Goal: Task Accomplishment & Management: Manage account settings

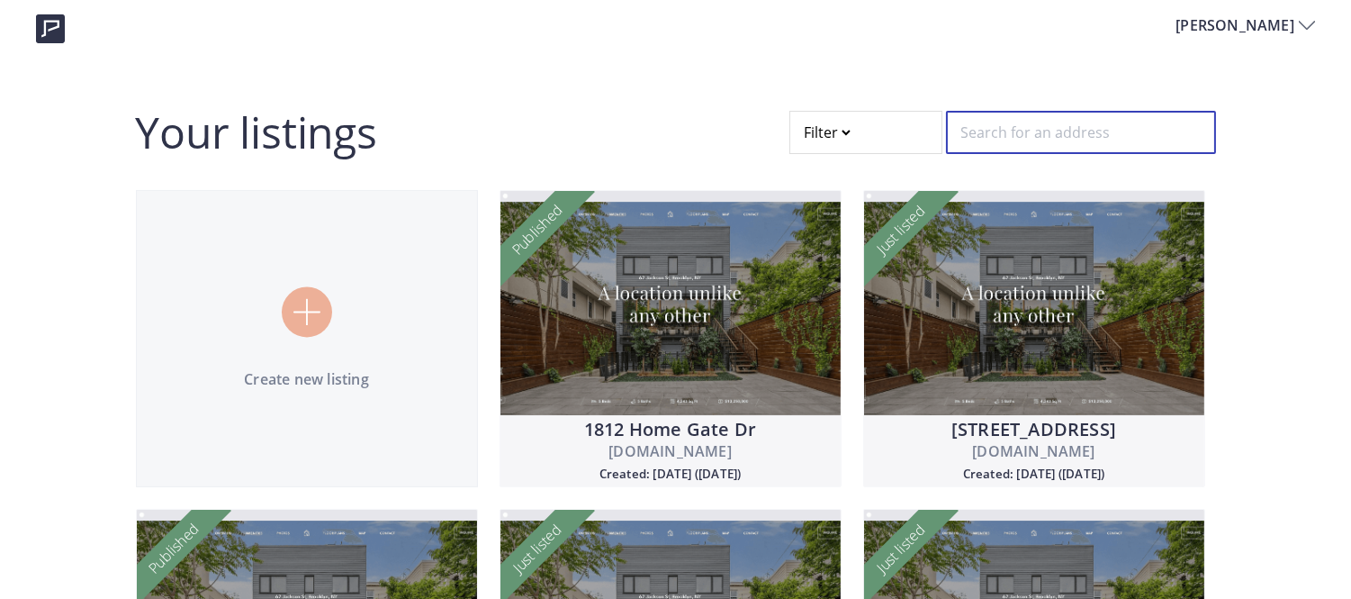
click at [990, 122] on input "text" at bounding box center [1081, 132] width 270 height 43
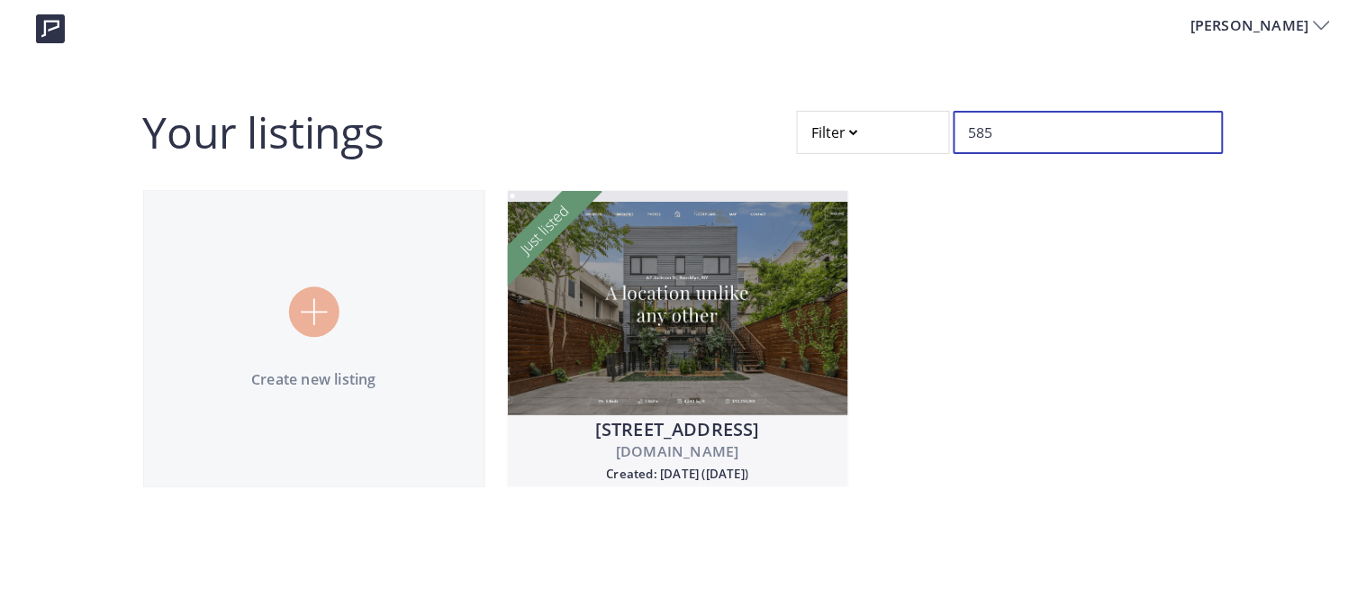
drag, startPoint x: 987, startPoint y: 141, endPoint x: 735, endPoint y: 91, distance: 257.1
click at [735, 91] on div "[PERSON_NAME] Your listings Filter 585 Create new listing [STREET_ADDRESS][DOMA…" at bounding box center [683, 254] width 1366 height 509
click at [1024, 135] on input "585" at bounding box center [1088, 132] width 270 height 43
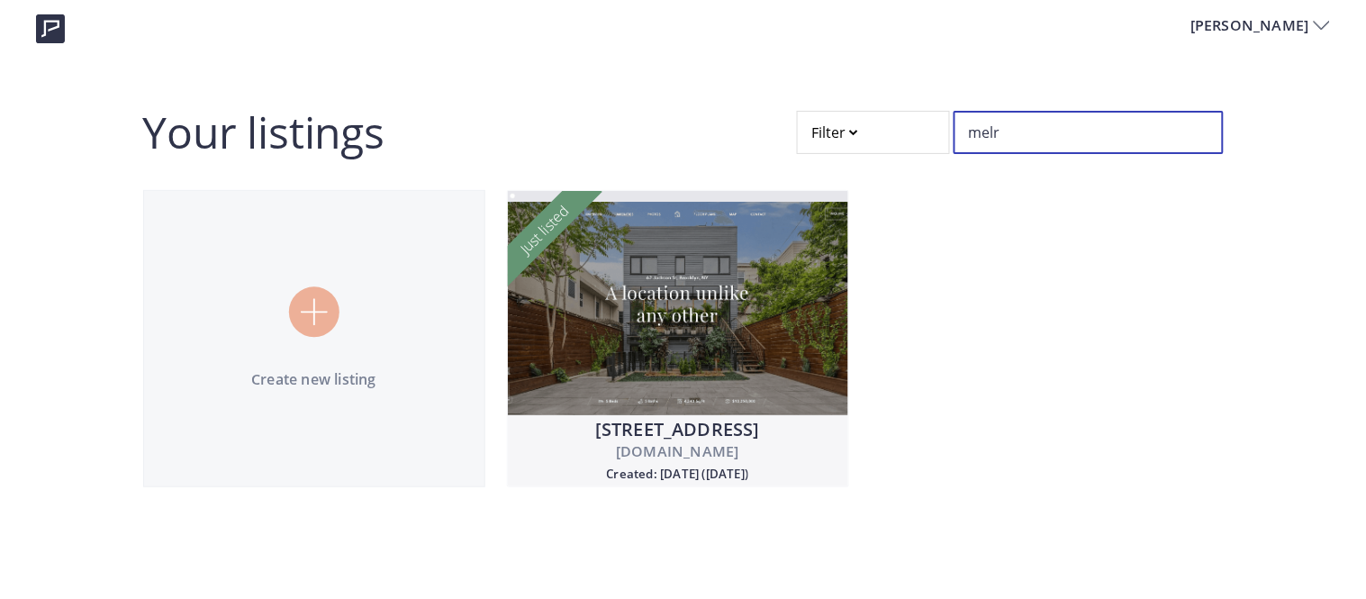
type input "melr"
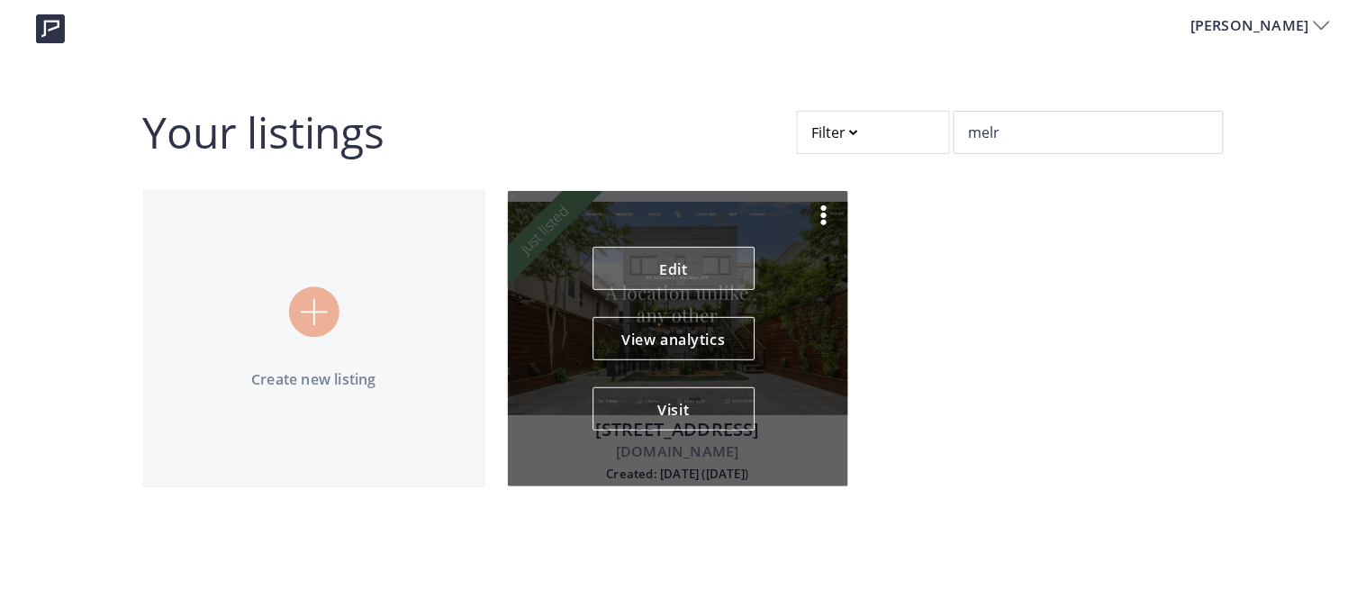
click at [675, 268] on link "Edit" at bounding box center [673, 268] width 162 height 43
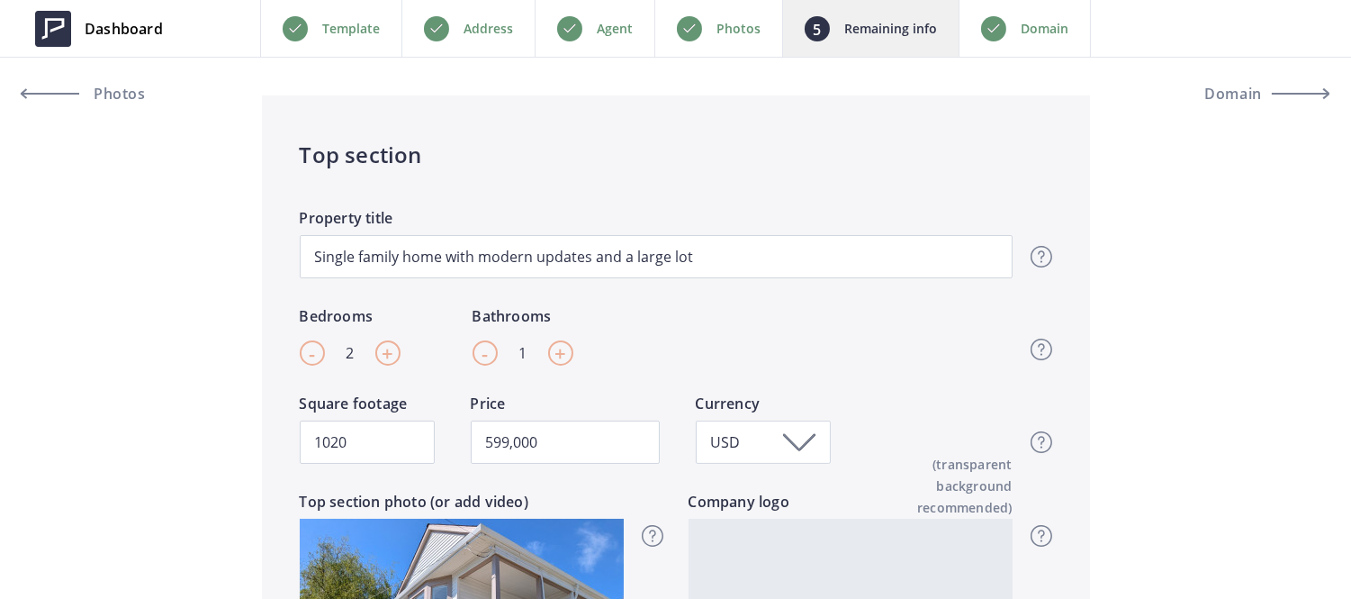
scroll to position [649, 0]
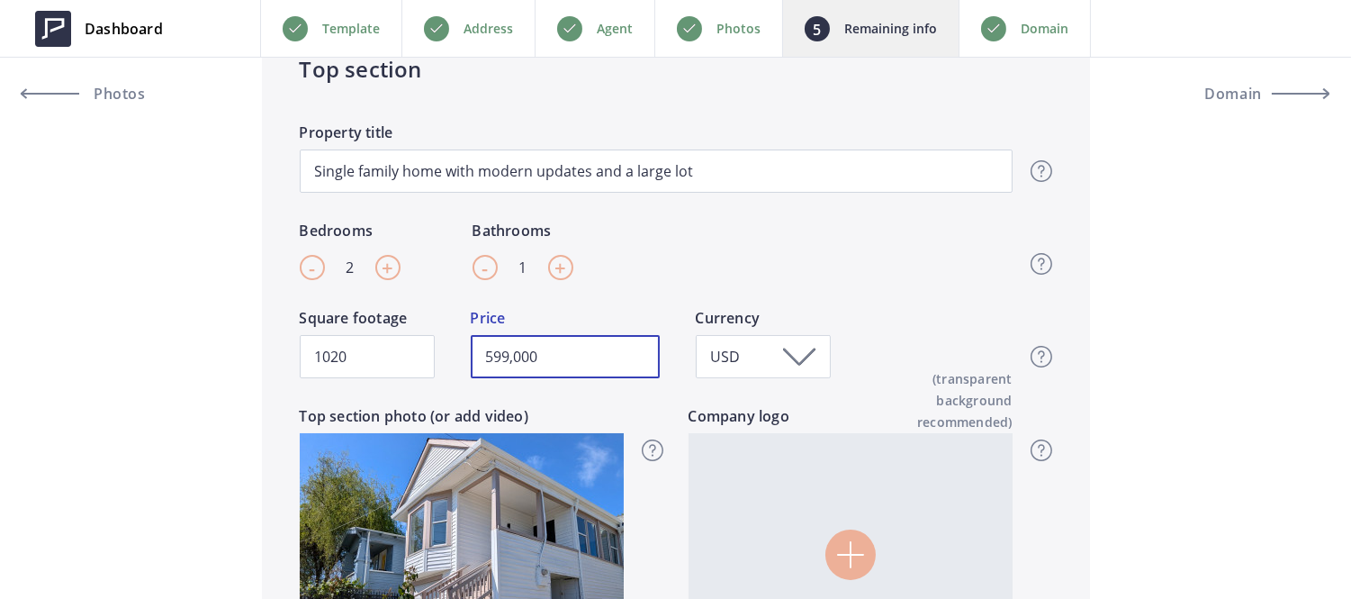
click at [537, 361] on input "599,000" at bounding box center [565, 356] width 189 height 43
paste input "85"
type input "585,000"
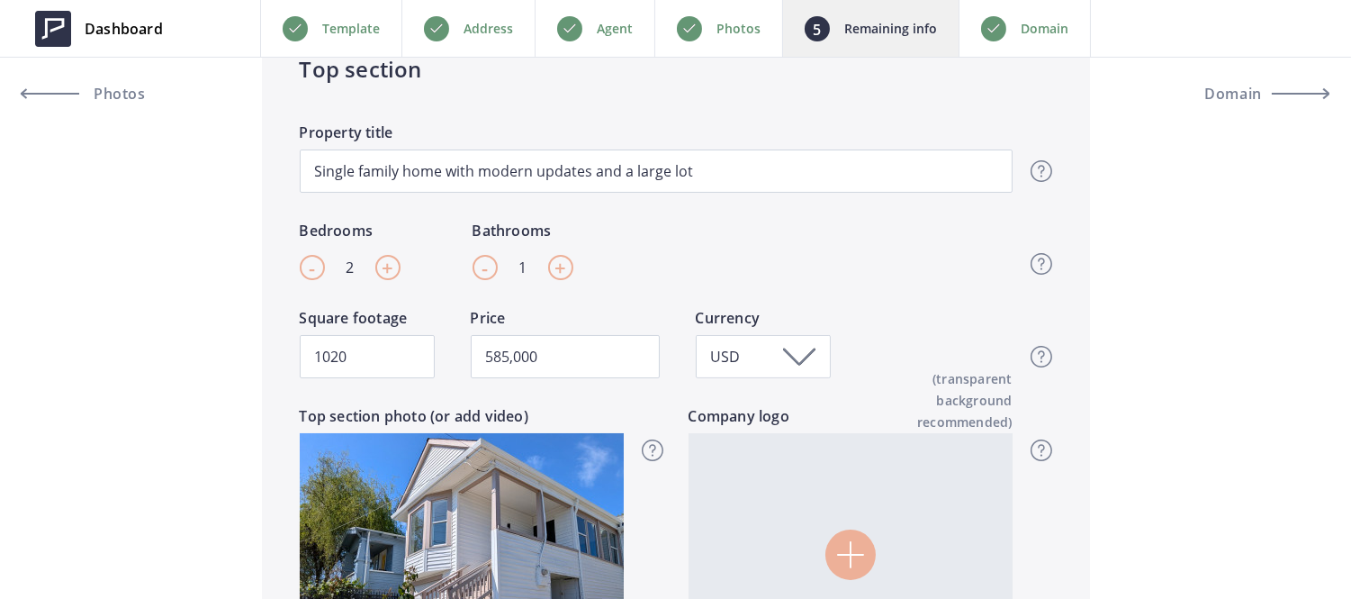
click at [715, 207] on div "Single family home with modern updates and a large lot Property title Top secti…" at bounding box center [656, 171] width 713 height 98
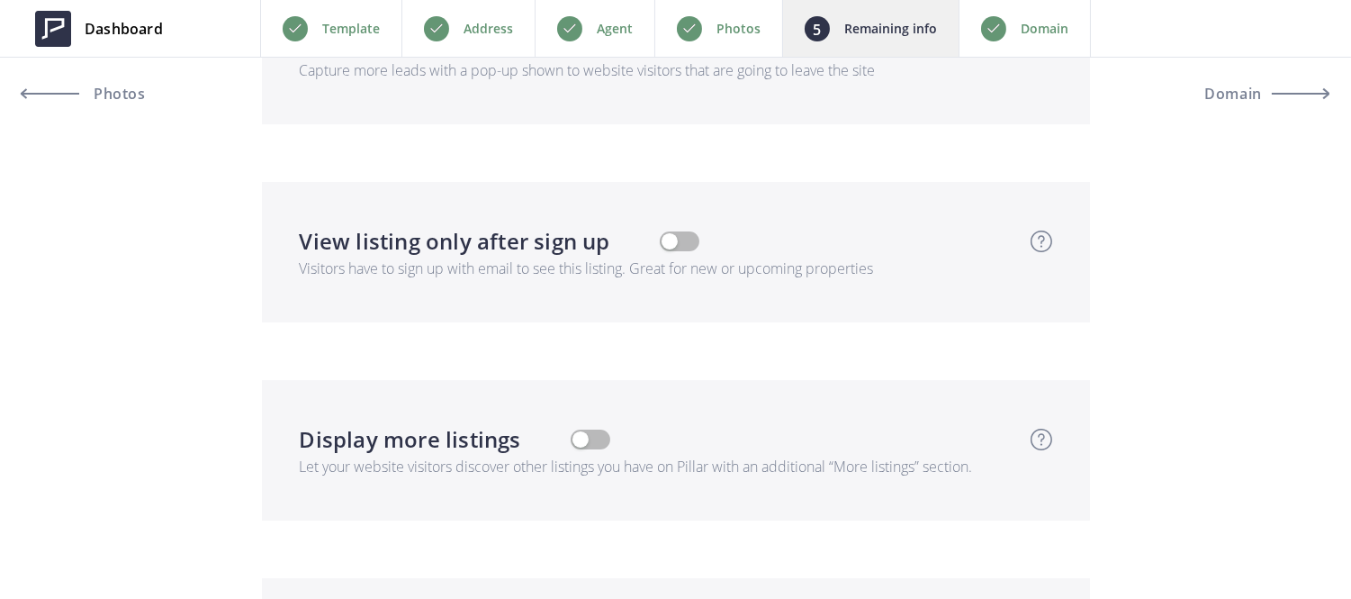
scroll to position [5209, 0]
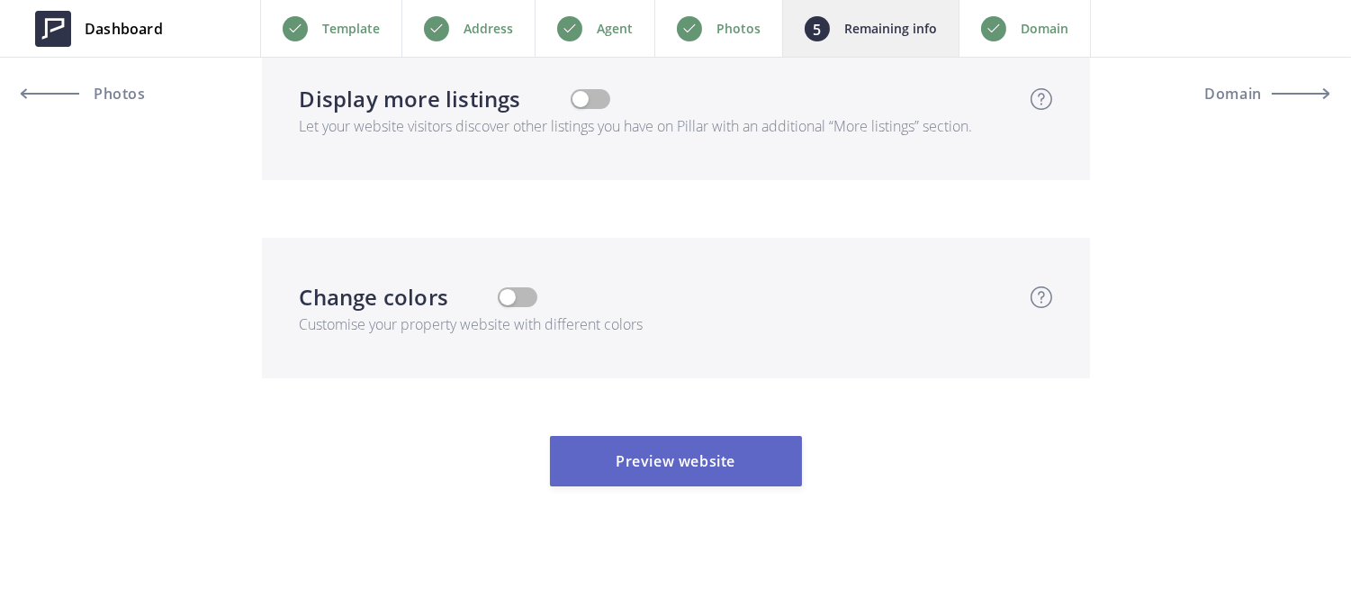
click at [767, 450] on button "Preview website" at bounding box center [676, 461] width 252 height 50
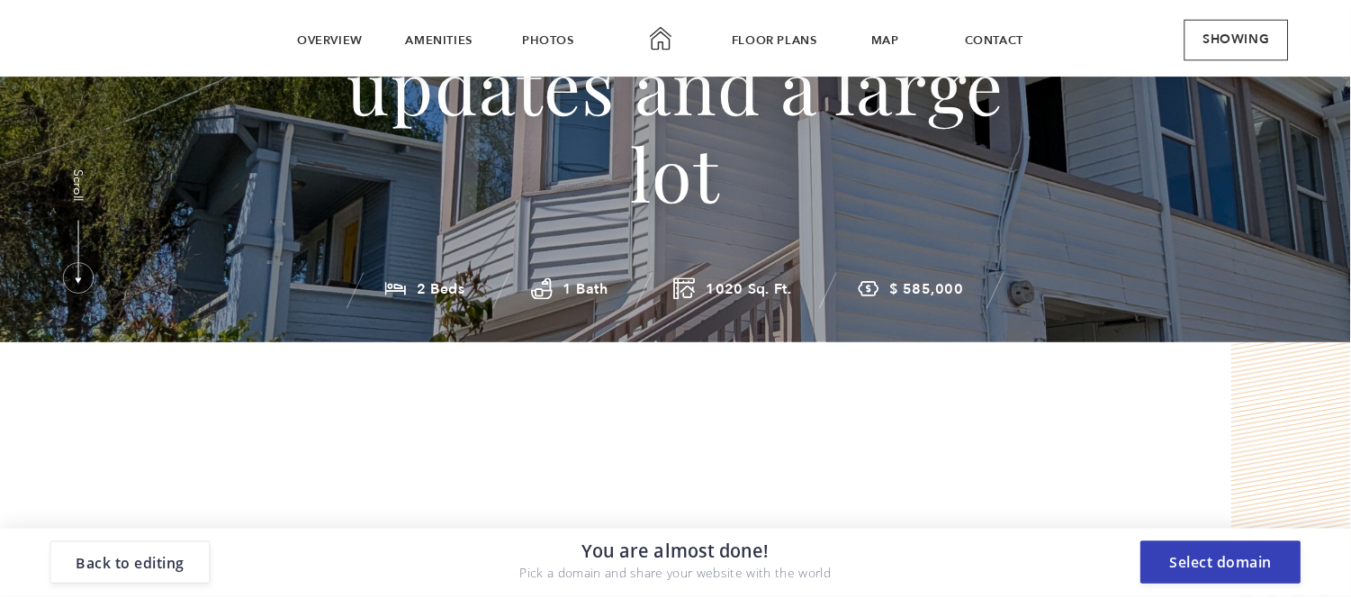
scroll to position [0, 0]
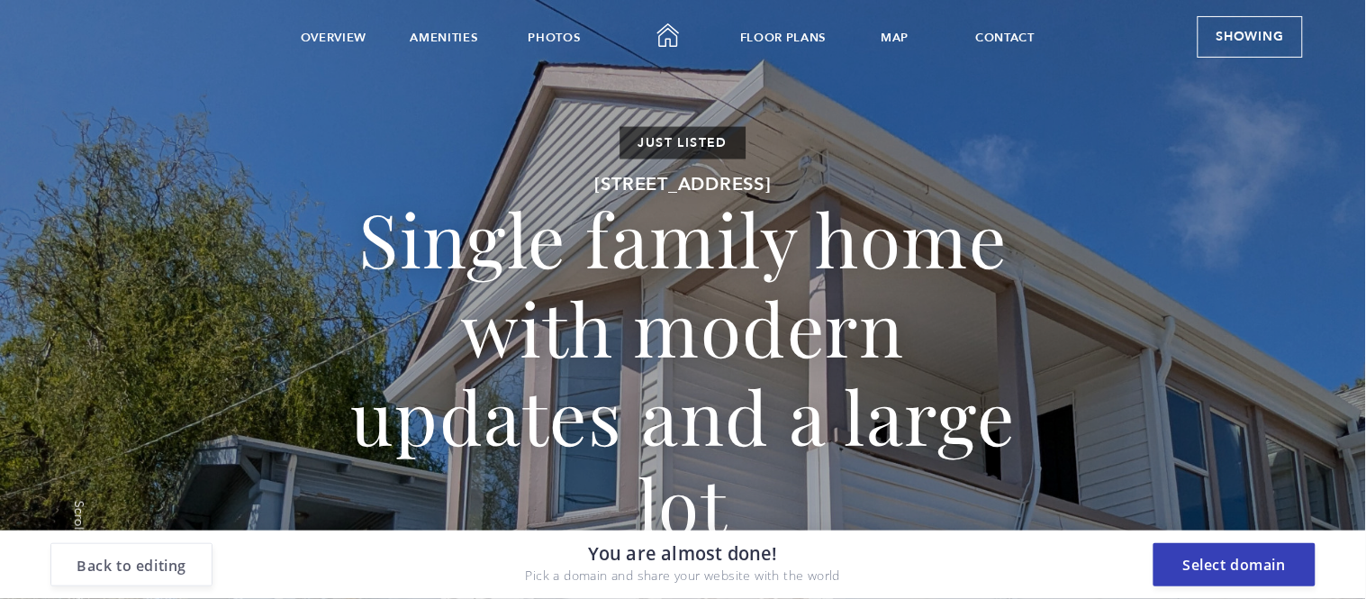
click at [210, 560] on button "Back to editing" at bounding box center [131, 564] width 162 height 43
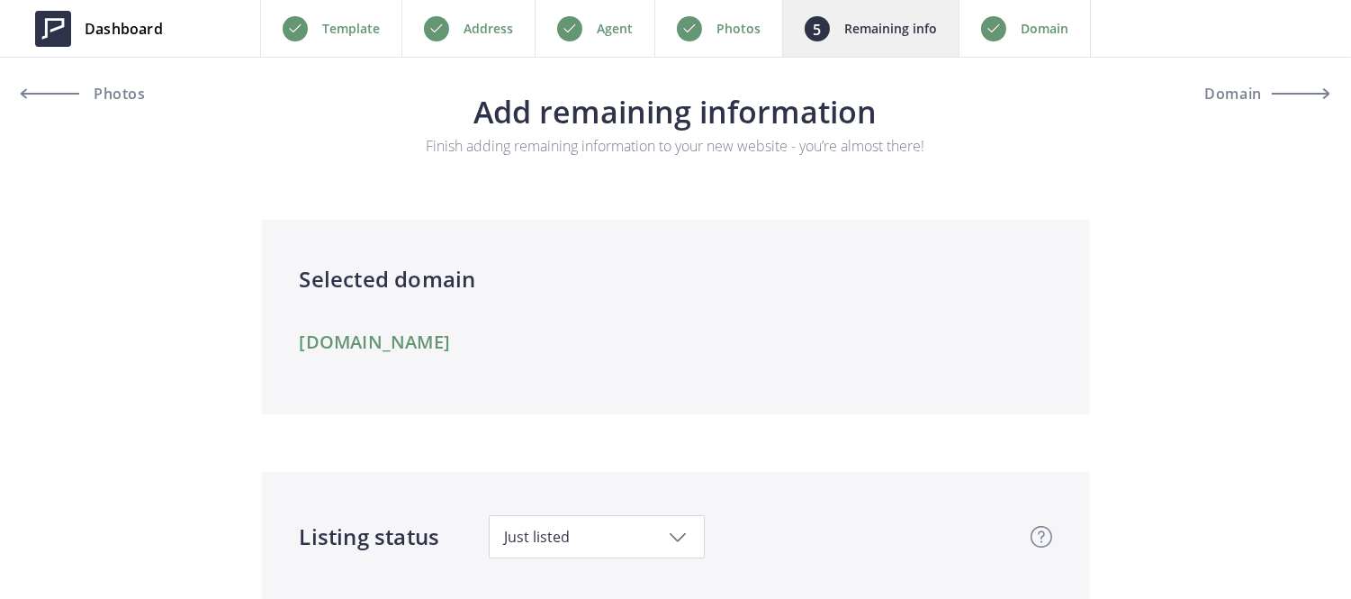
click at [450, 346] on link "[DOMAIN_NAME]" at bounding box center [375, 342] width 151 height 22
